Goal: Task Accomplishment & Management: Use online tool/utility

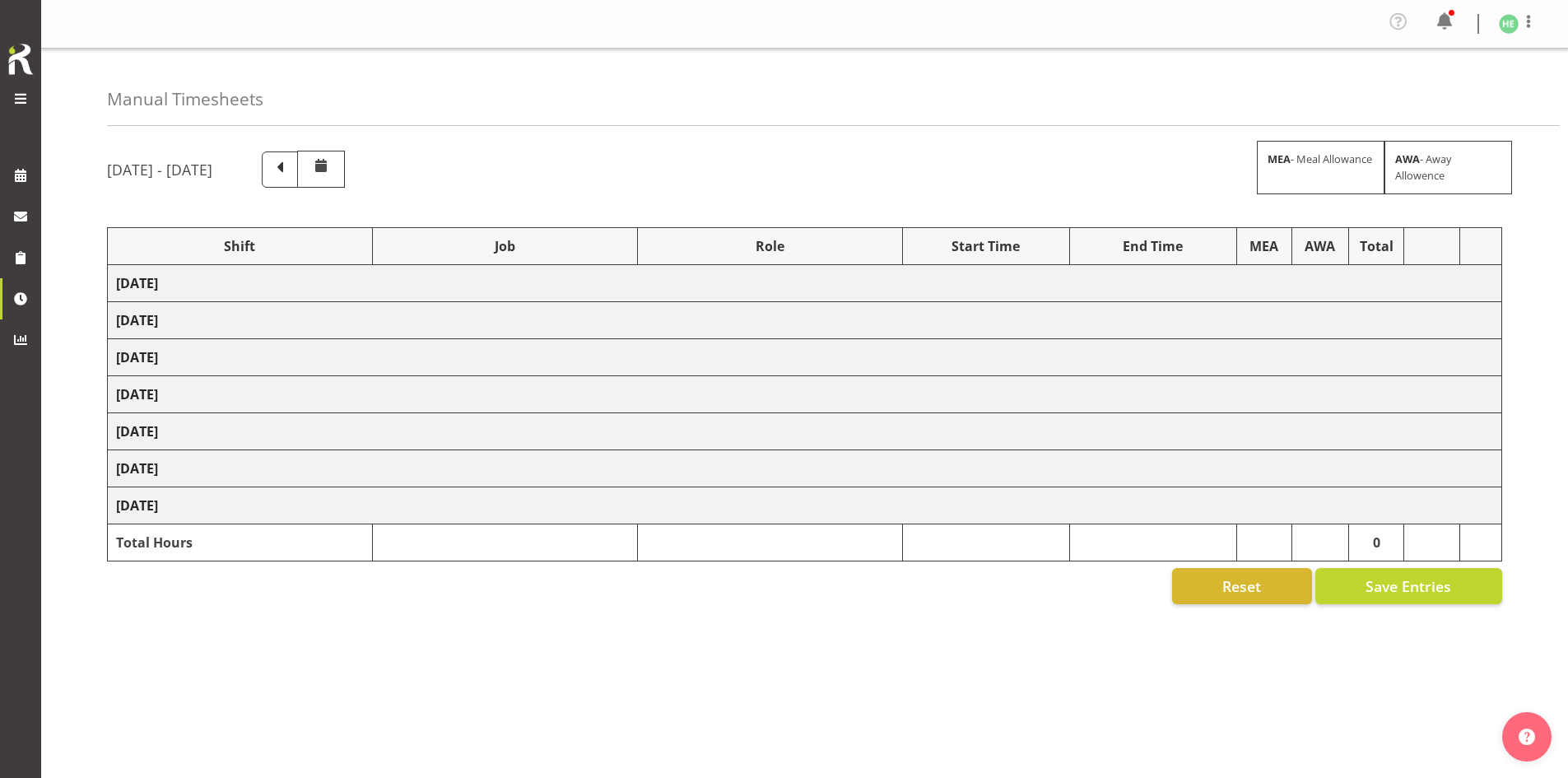
select select "69"
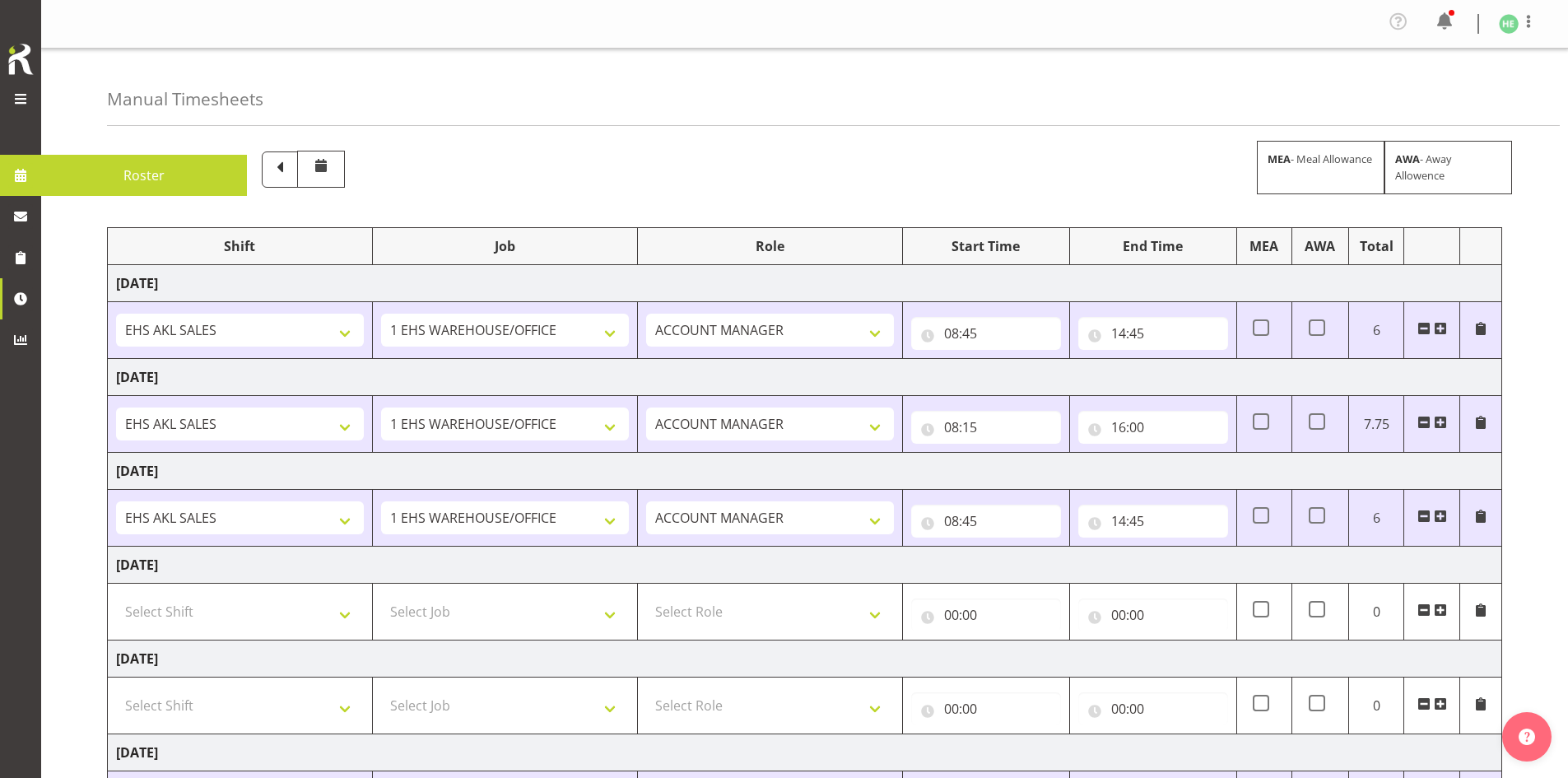
click at [28, 101] on span at bounding box center [20, 99] width 19 height 19
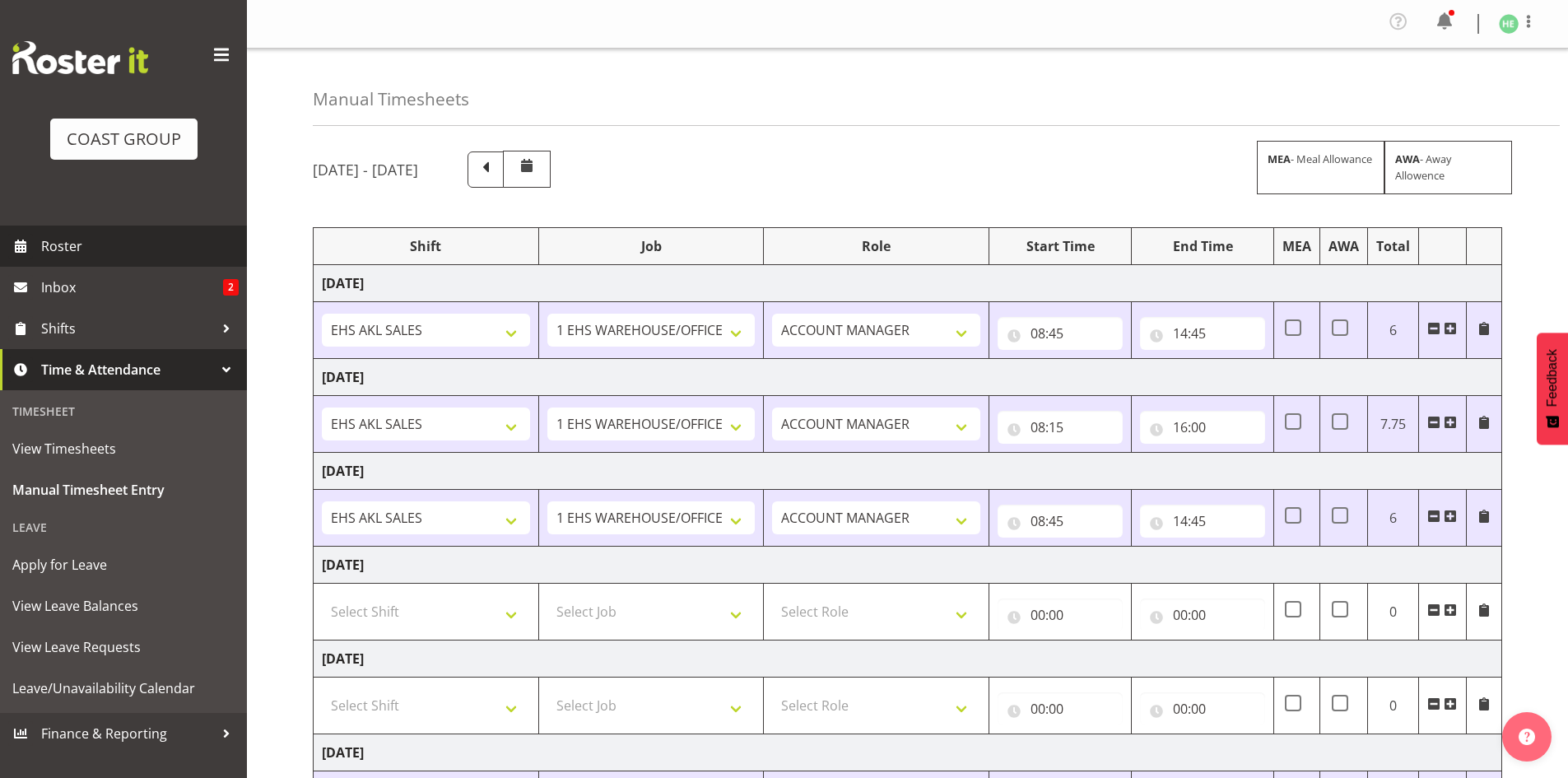
click at [110, 239] on span "Roster" at bounding box center [139, 246] width 197 height 24
